Goal: Book appointment/travel/reservation

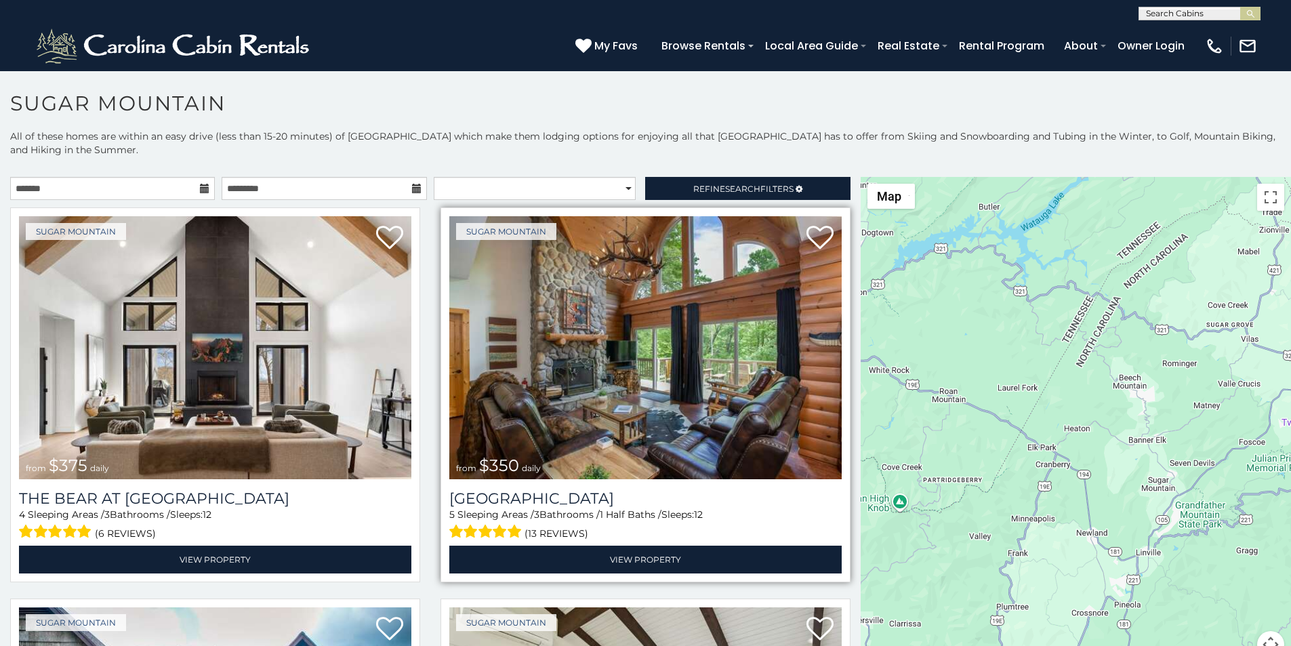
scroll to position [28, 0]
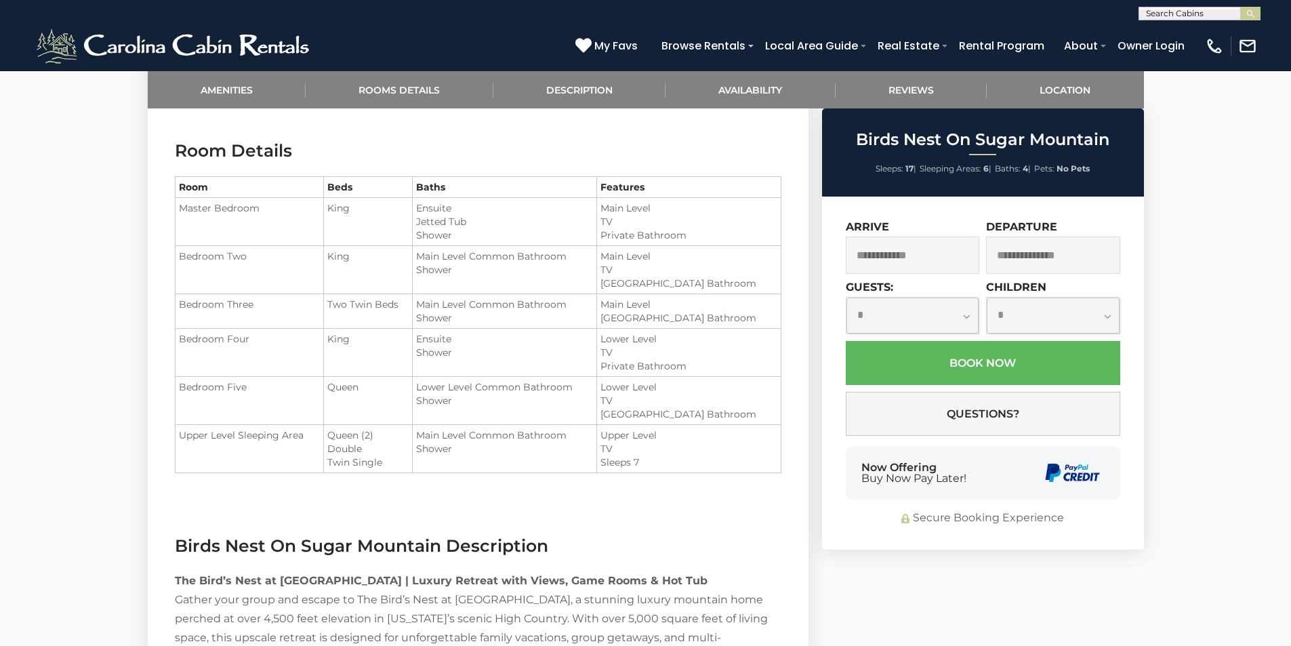
scroll to position [1221, 0]
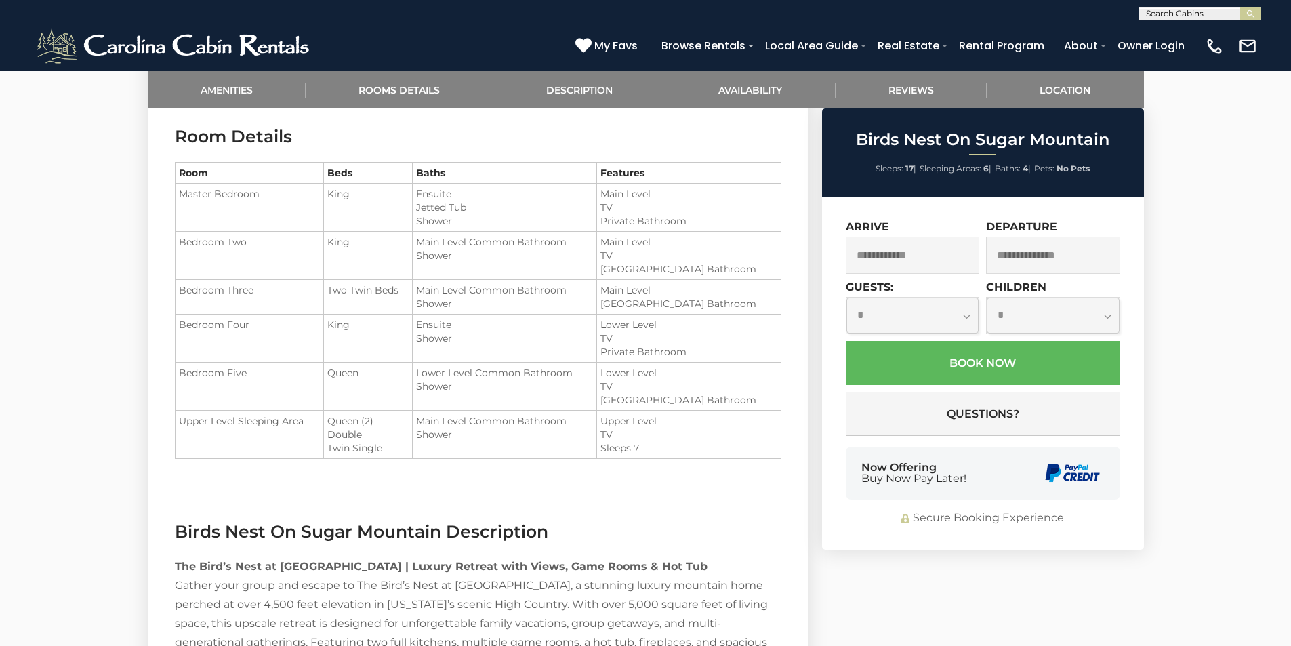
click at [873, 479] on span "Buy Now Pay Later!" at bounding box center [913, 478] width 105 height 11
click at [659, 253] on li "TV" at bounding box center [688, 256] width 176 height 14
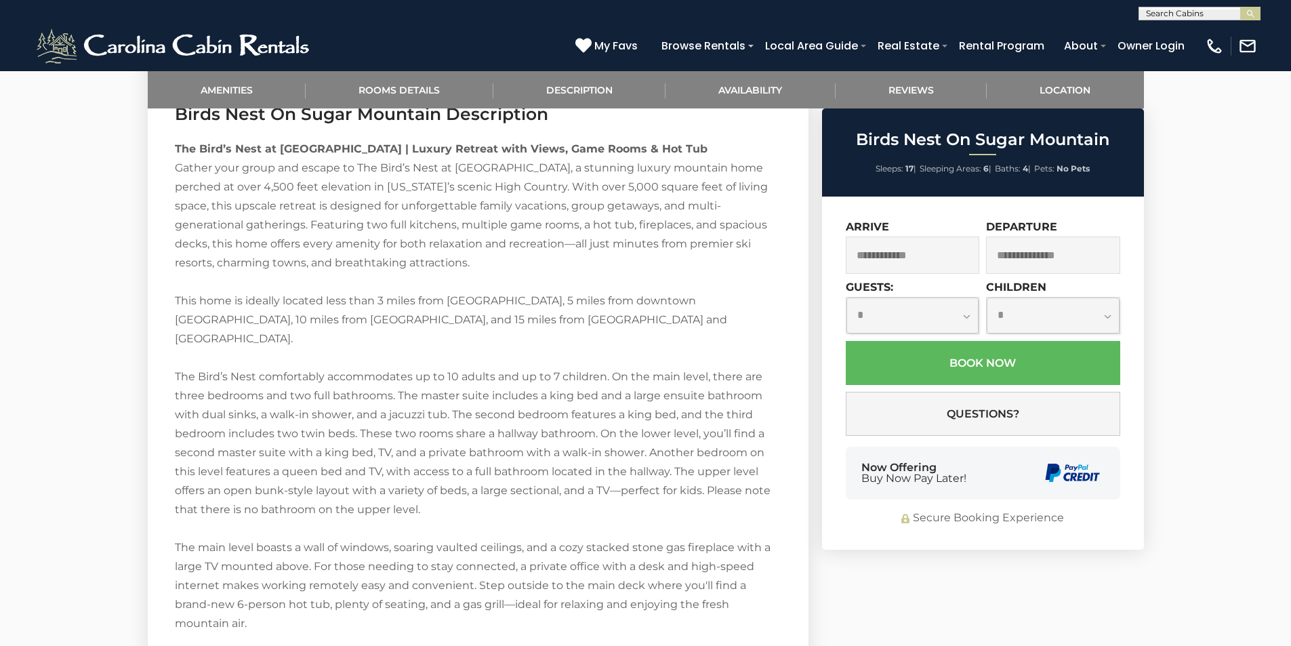
scroll to position [1672, 0]
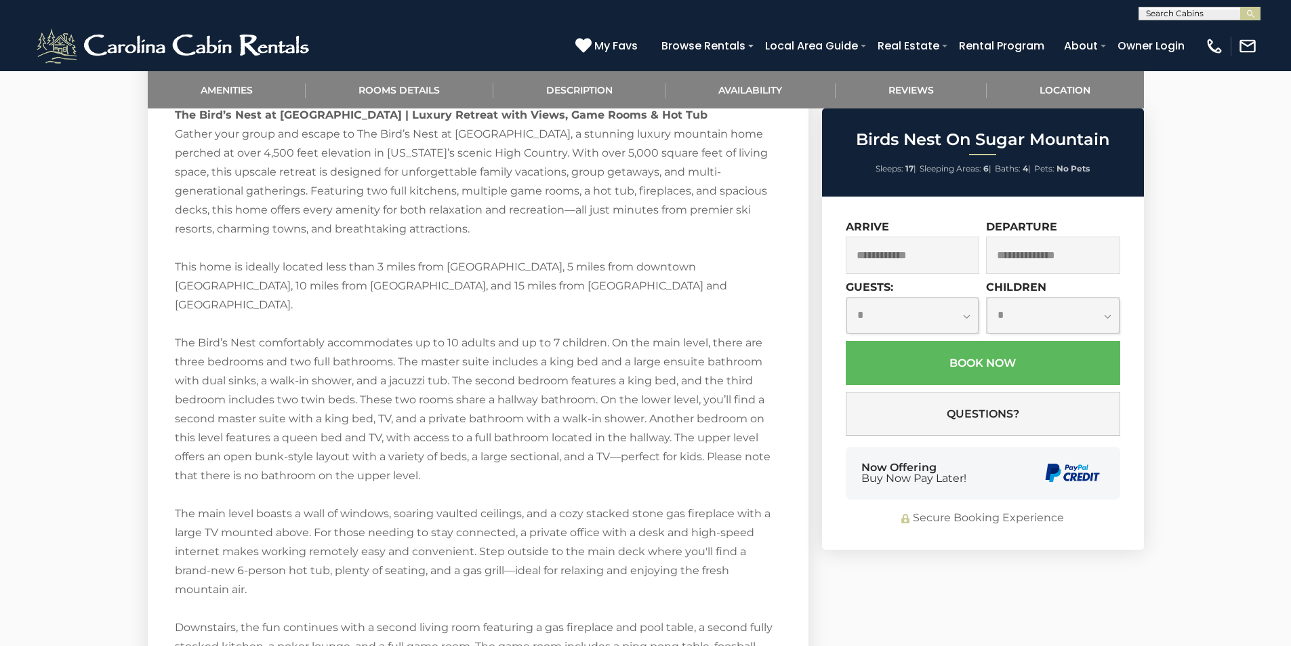
click at [1013, 508] on div "**********" at bounding box center [983, 372] width 322 height 353
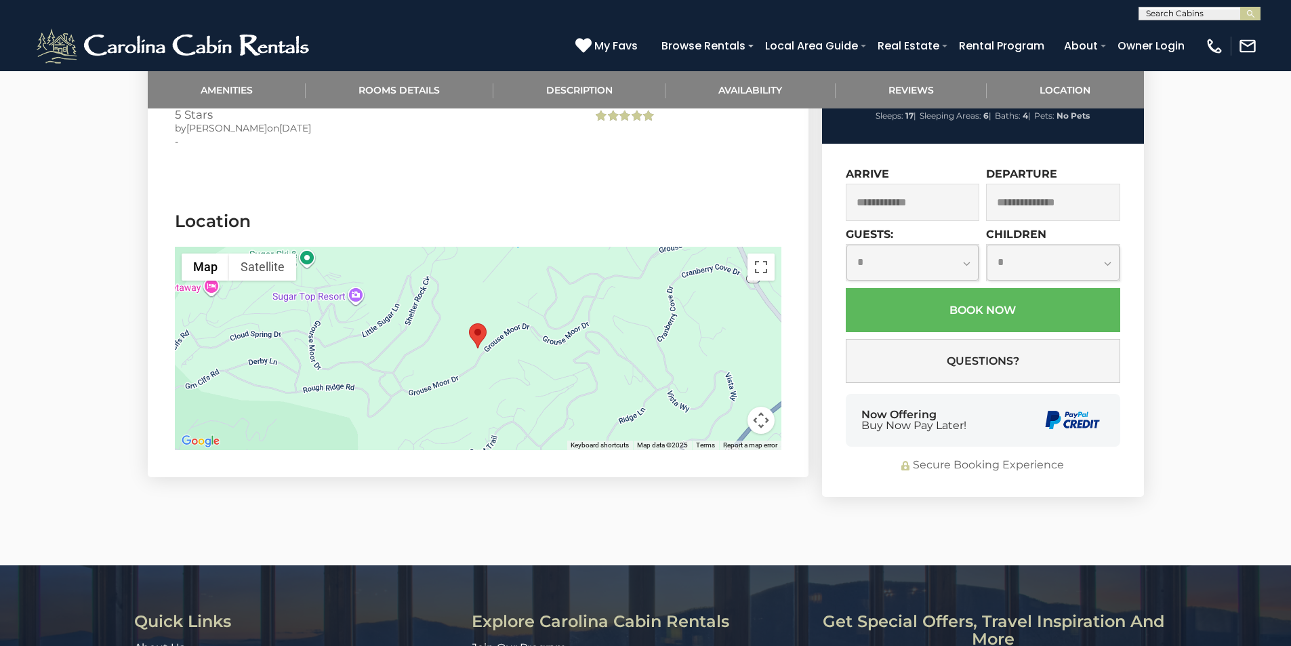
scroll to position [3224, 0]
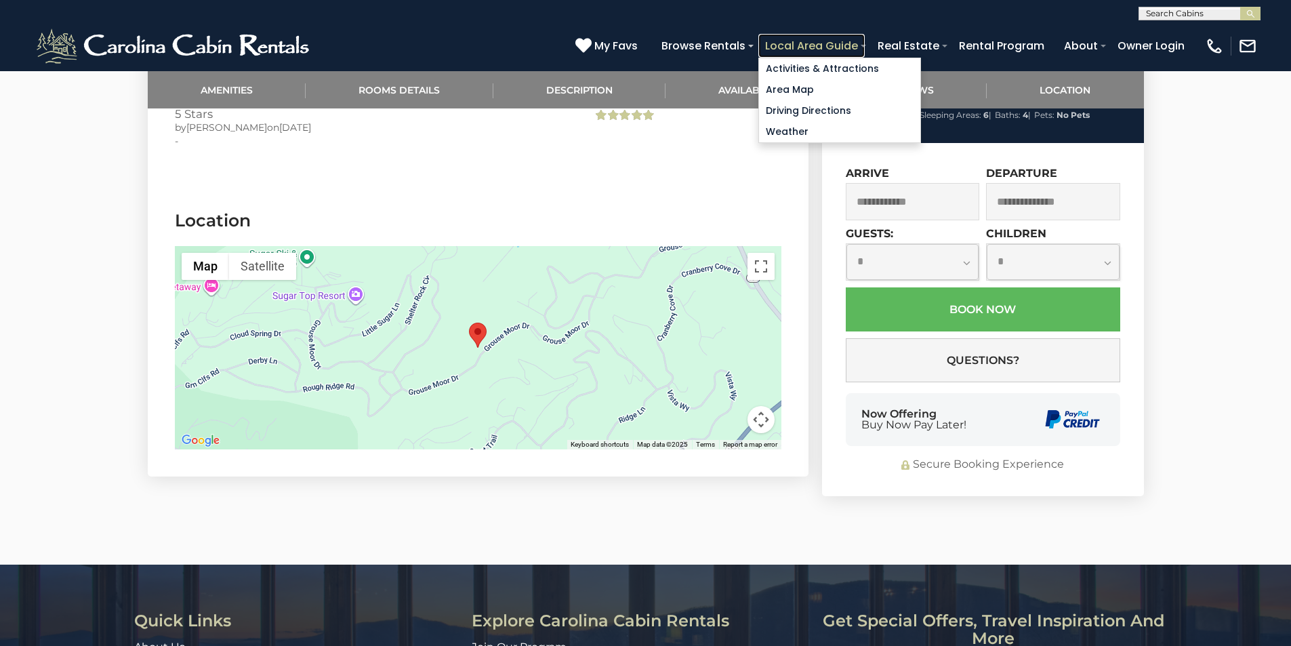
click at [864, 39] on link "Local Area Guide" at bounding box center [811, 46] width 106 height 24
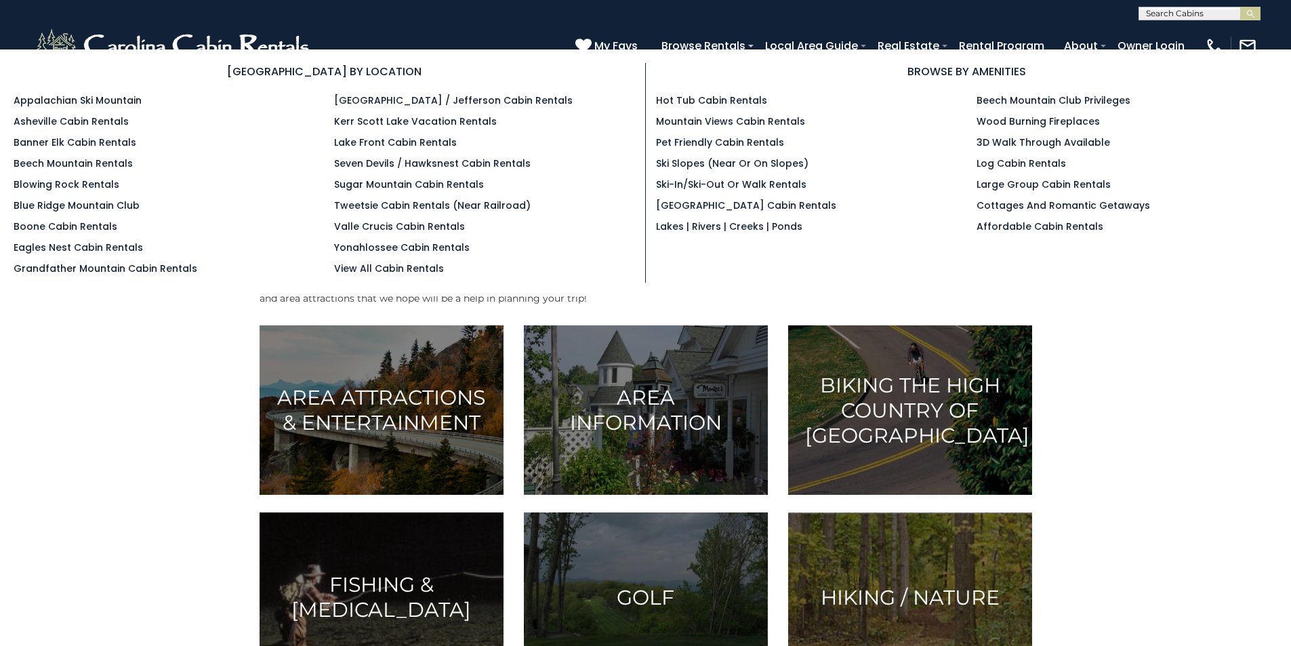
scroll to position [169, 0]
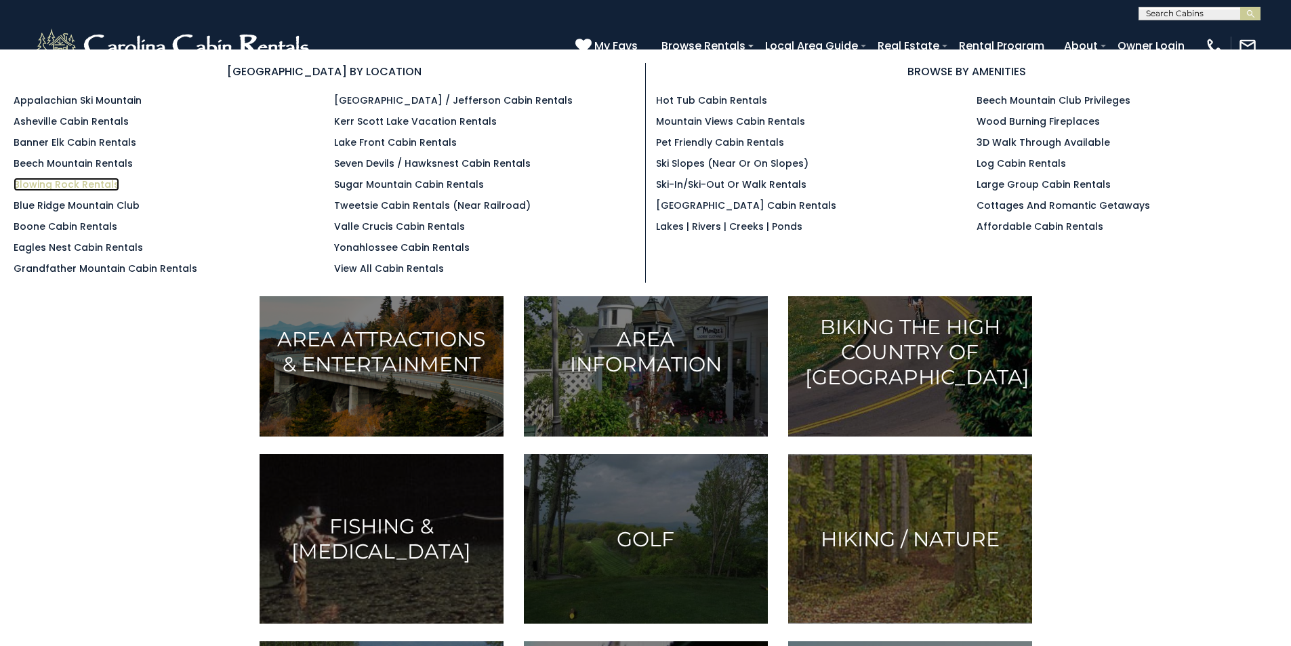
click at [23, 177] on link "Blowing Rock Rentals" at bounding box center [67, 184] width 106 height 14
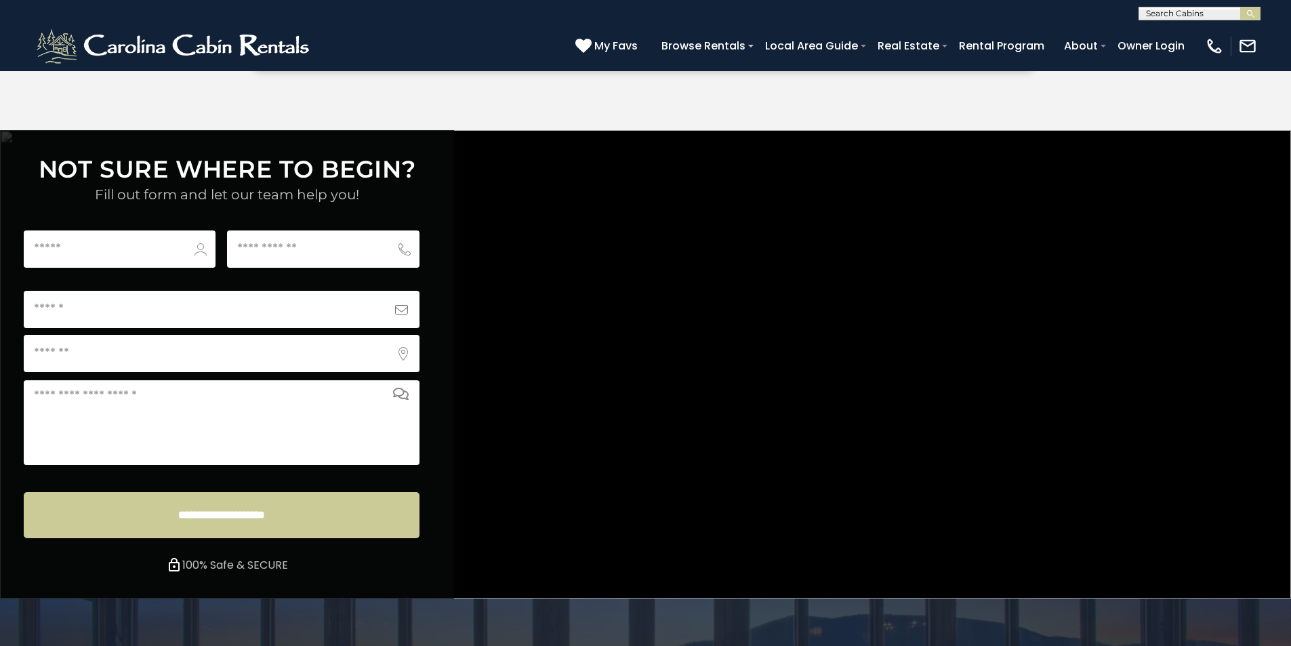
scroll to position [5045, 0]
